Goal: Navigation & Orientation: Find specific page/section

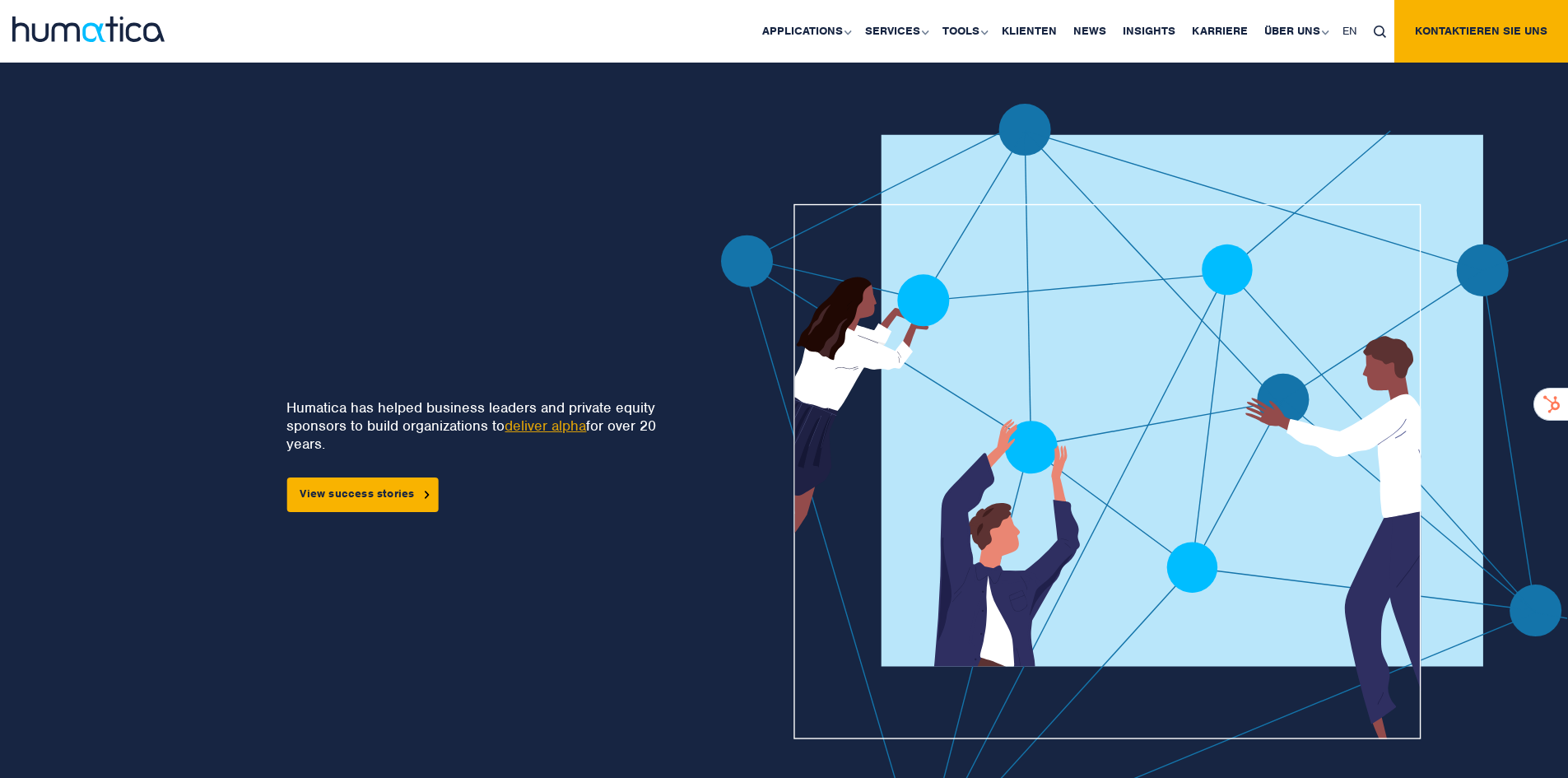
click at [570, 427] on link "deliver alpha" at bounding box center [545, 426] width 81 height 18
